Goal: Check status: Check status

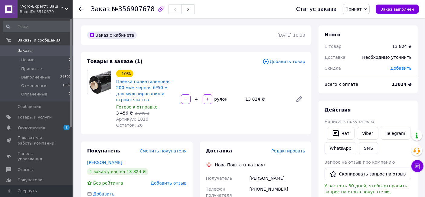
click at [36, 48] on span "Заказы" at bounding box center [37, 50] width 38 height 5
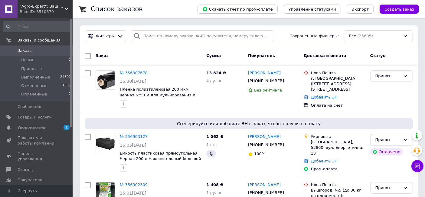
click at [29, 54] on link "Заказы 0" at bounding box center [37, 50] width 74 height 10
click at [28, 51] on span "Заказы" at bounding box center [25, 50] width 15 height 5
click at [375, 88] on div "Принят" at bounding box center [391, 89] width 47 height 43
click at [52, 47] on link "Заказы 0" at bounding box center [37, 50] width 74 height 10
click at [25, 50] on span "Заказы" at bounding box center [25, 50] width 15 height 5
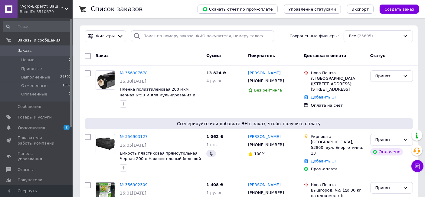
click at [63, 48] on span "0" at bounding box center [64, 50] width 17 height 5
click at [55, 54] on link "Заказы 0" at bounding box center [37, 50] width 74 height 10
click at [53, 51] on span "Заказы" at bounding box center [37, 50] width 38 height 5
click at [45, 47] on link "Заказы 0" at bounding box center [37, 50] width 74 height 10
